Goal: Information Seeking & Learning: Learn about a topic

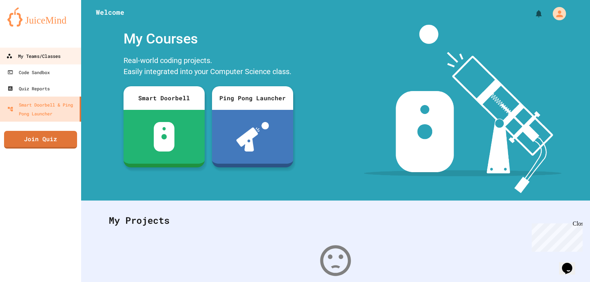
click at [48, 58] on div "My Teams/Classes" at bounding box center [33, 56] width 54 height 9
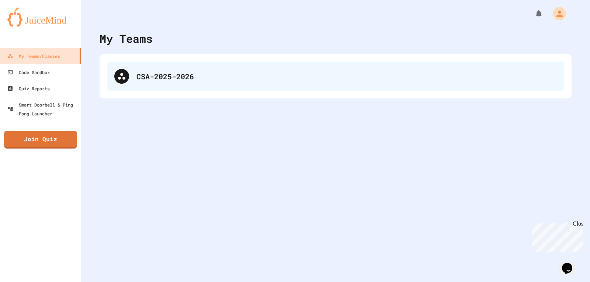
click at [156, 74] on div "CSA-2025-2026" at bounding box center [346, 76] width 420 height 11
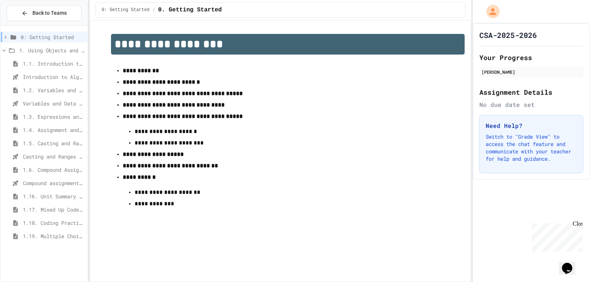
click at [51, 224] on span "1.18. Coding Practice 1a (1.1-1.6)" at bounding box center [54, 223] width 62 height 8
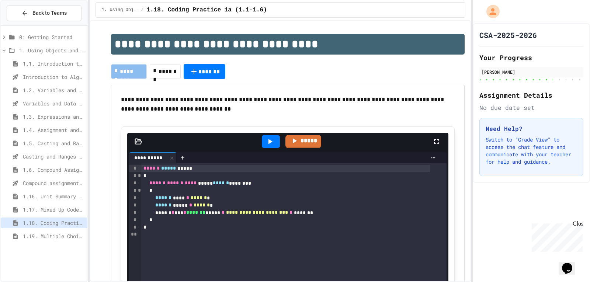
click at [69, 230] on div "1.18. Coding Practice 1a (1.1-1.6)" at bounding box center [44, 224] width 87 height 13
click at [59, 236] on span "1.19. Multiple Choice Exercises for Unit 1a (1.1-1.6)" at bounding box center [54, 236] width 62 height 8
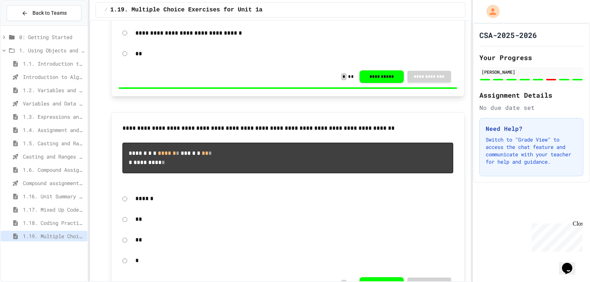
scroll to position [774, 0]
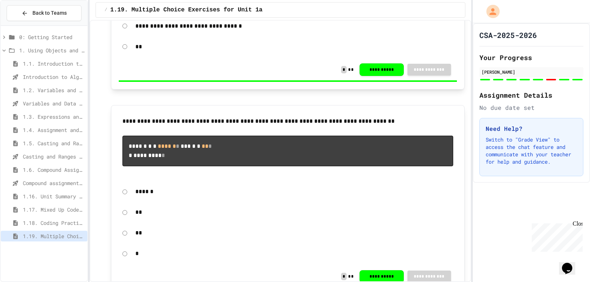
click at [84, 219] on div "1.18. Coding Practice 1a (1.1-1.6)" at bounding box center [44, 223] width 87 height 11
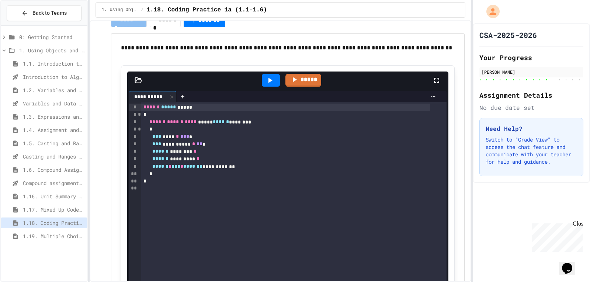
scroll to position [5089, 0]
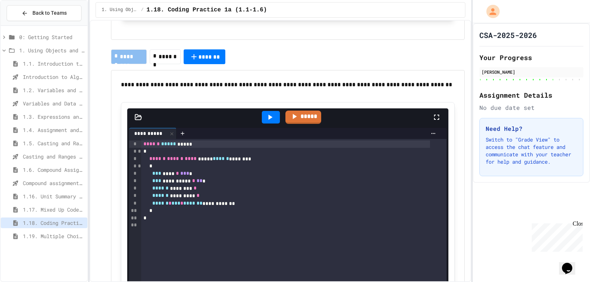
click at [266, 120] on icon at bounding box center [270, 117] width 9 height 9
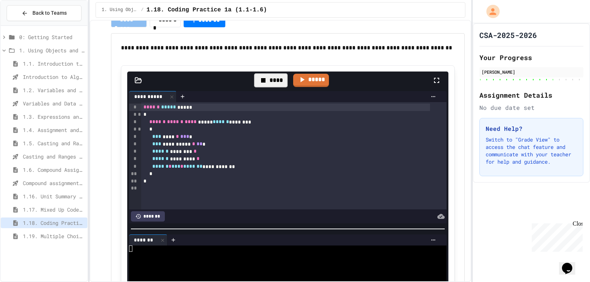
scroll to position [5163, 0]
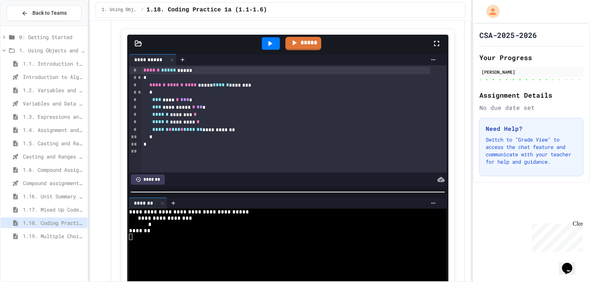
click at [273, 121] on div "****** ********* *" at bounding box center [285, 121] width 289 height 7
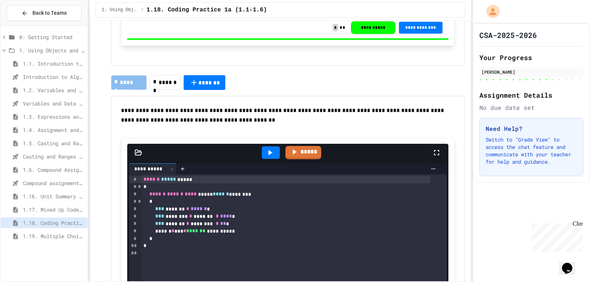
scroll to position [4637, 0]
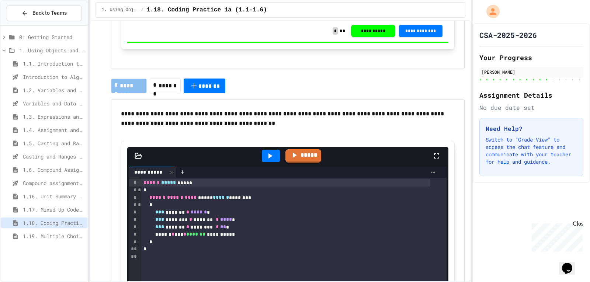
click at [262, 155] on div at bounding box center [271, 156] width 18 height 13
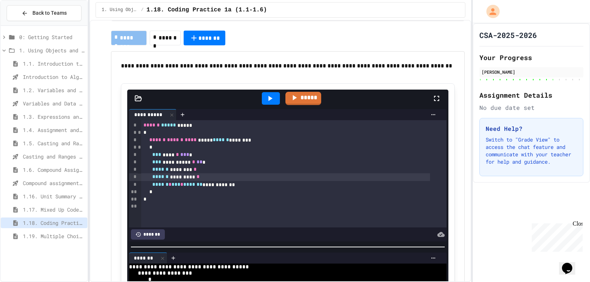
scroll to position [5116, 0]
